Goal: Obtain resource: Download file/media

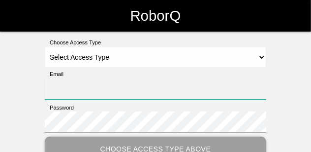
type input "[PERSON_NAME][EMAIL_ADDRESS][PERSON_NAME][DOMAIN_NAME]"
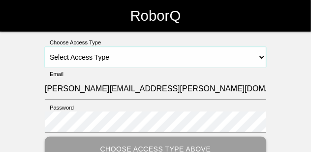
click at [263, 57] on select "Select Access Type Admin Customer Supervisor Worker" at bounding box center [155, 57] width 221 height 21
select select "Customer"
click at [45, 47] on select "Select Access Type Admin Customer Supervisor Worker" at bounding box center [155, 57] width 221 height 21
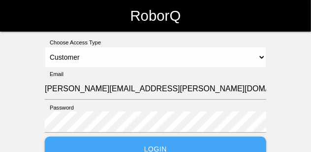
click at [169, 141] on button "Login" at bounding box center [155, 148] width 221 height 24
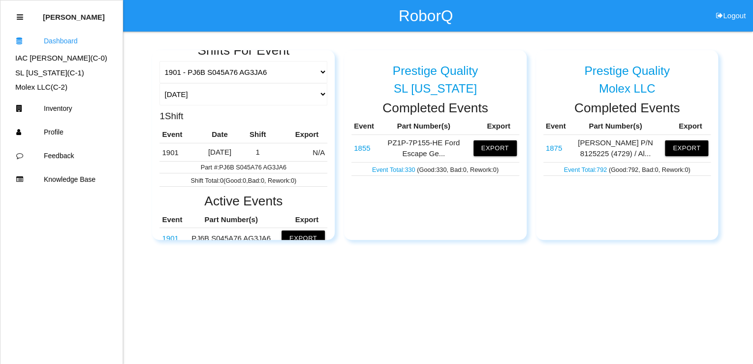
scroll to position [108, 0]
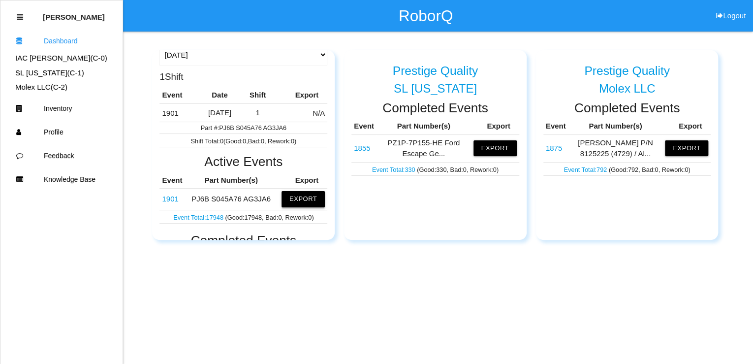
click at [311, 151] on button "Export" at bounding box center [302, 199] width 43 height 16
click at [287, 151] on button "Excel" at bounding box center [294, 199] width 18 height 8
click at [177, 114] on td "1901" at bounding box center [178, 112] width 38 height 18
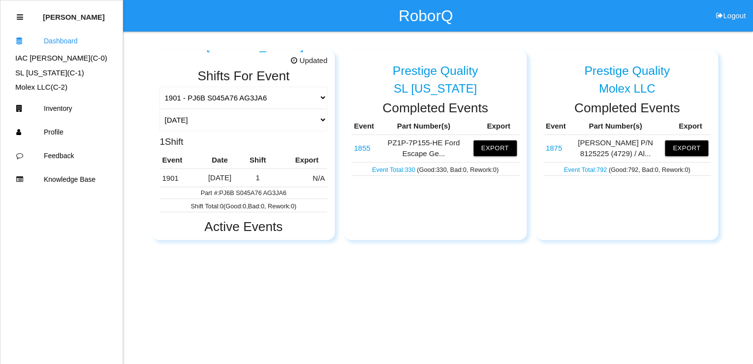
scroll to position [0, 0]
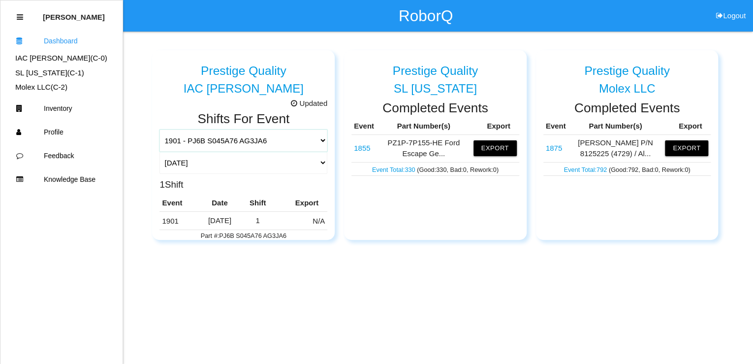
click at [257, 139] on select "1901 - PJ6B S045A76 AG3JA6 1681 - Wire Harnesses 1719 - 812BPBD, 812BPAD, 812BP…" at bounding box center [243, 140] width 168 height 22
click at [313, 151] on html "RoborQ Logout [PERSON_NAME] Dashboard IAC [PERSON_NAME] (C- 0 ) SL [US_STATE] (…" at bounding box center [376, 144] width 753 height 289
click at [313, 137] on select "1901 - PJ6B S045A76 AG3JA6 1681 - Wire Harnesses 1719 - 812BPBD, 812BPAD, 812BP…" at bounding box center [243, 140] width 168 height 22
click at [159, 129] on select "1901 - PJ6B S045A76 AG3JA6 1681 - Wire Harnesses 1719 - 812BPBD, 812BPAD, 812BP…" at bounding box center [243, 140] width 168 height 22
click at [313, 151] on div "Prestige Quality SL [US_STATE] Completed Events Event Part Number(s) Export 185…" at bounding box center [435, 144] width 183 height 189
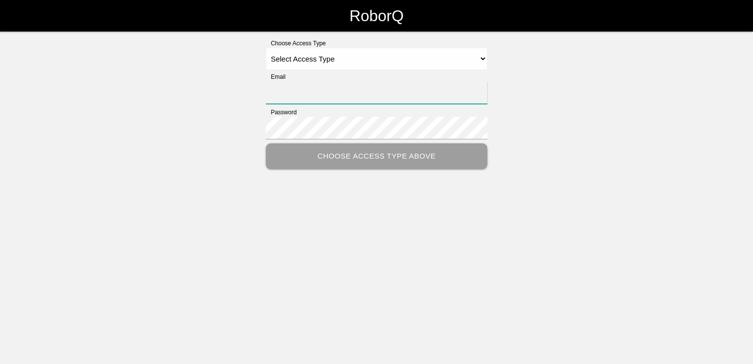
type input "[PERSON_NAME][EMAIL_ADDRESS][PERSON_NAME][DOMAIN_NAME]"
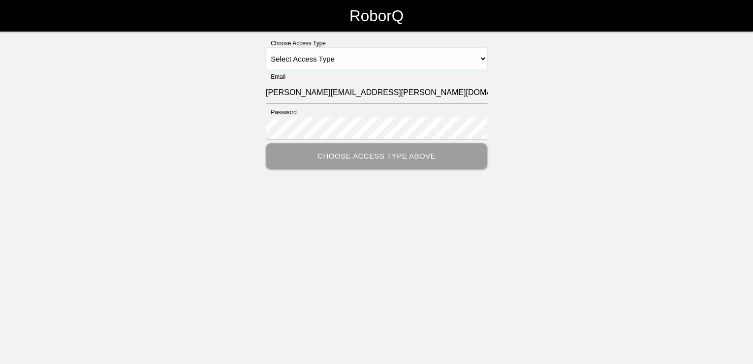
click at [484, 56] on select "Select Access Type Admin Customer Supervisor Worker" at bounding box center [376, 59] width 221 height 22
select select "Customer"
click at [266, 48] on select "Select Access Type Admin Customer Supervisor Worker" at bounding box center [376, 59] width 221 height 22
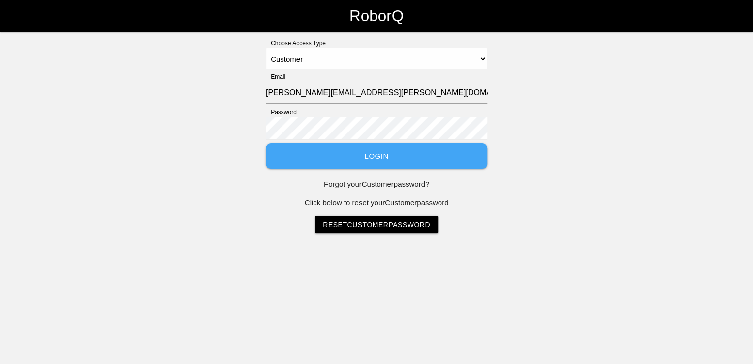
click at [390, 161] on button "Login" at bounding box center [376, 156] width 221 height 26
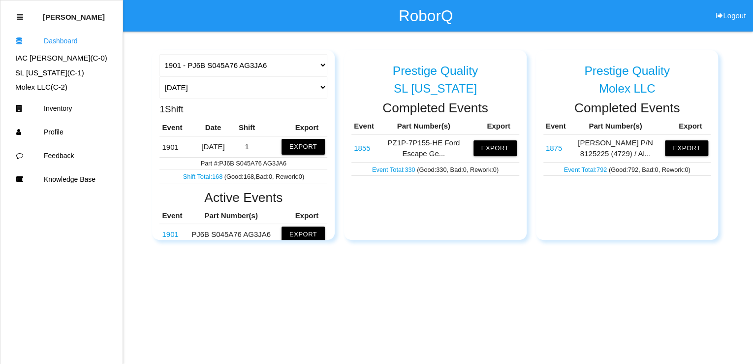
scroll to position [79, 0]
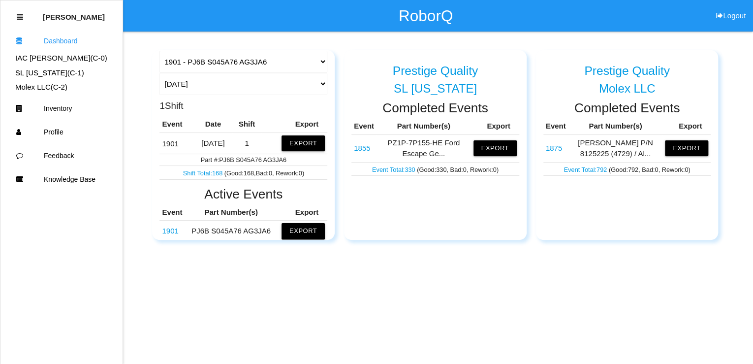
click at [299, 230] on button "Export" at bounding box center [302, 231] width 43 height 16
click at [287, 231] on button "Excel" at bounding box center [294, 231] width 18 height 8
click at [745, 102] on div "Prestige Quality IAC Alma Updated Shifts For Event 1901 - PJ6B S045A76 AG3JA6 1…" at bounding box center [376, 135] width 753 height 208
